Goal: Navigation & Orientation: Find specific page/section

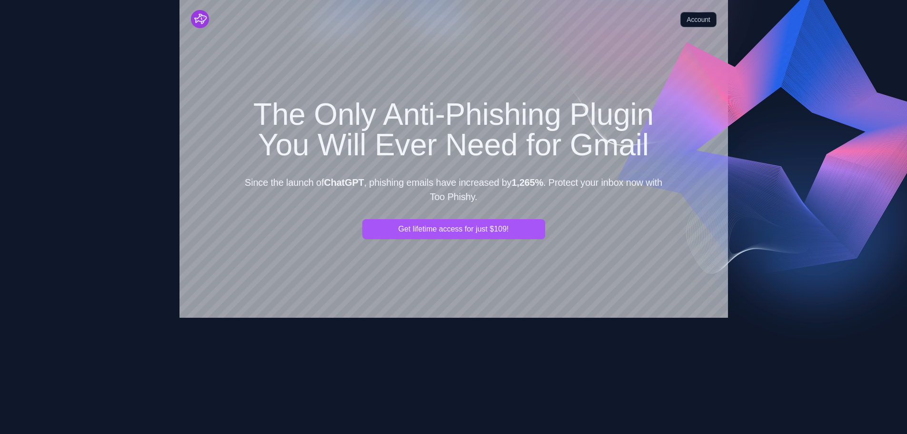
click at [204, 20] on img "Cruip" at bounding box center [200, 19] width 18 height 18
click at [703, 13] on link "Account" at bounding box center [698, 19] width 36 height 15
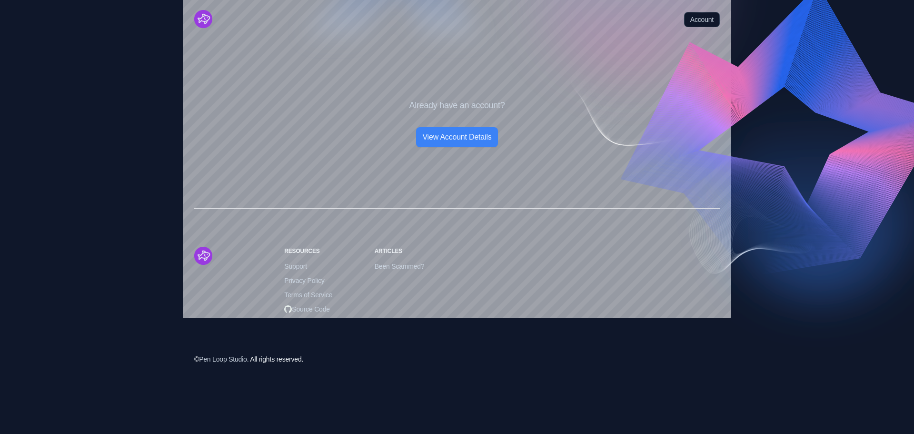
click at [703, 13] on link "Account" at bounding box center [702, 19] width 36 height 15
click at [207, 16] on img "Cruip" at bounding box center [203, 19] width 18 height 18
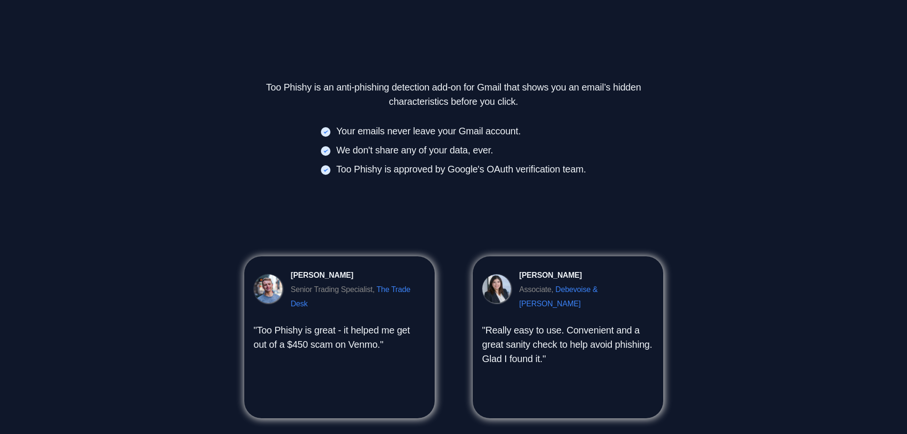
scroll to position [596, 0]
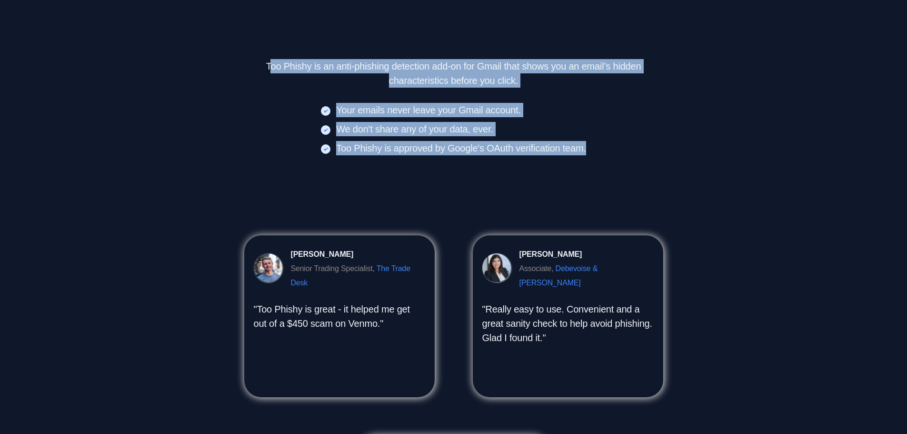
drag, startPoint x: 270, startPoint y: 66, endPoint x: 643, endPoint y: 156, distance: 383.5
